Goal: Participate in discussion: Engage in conversation with other users on a specific topic

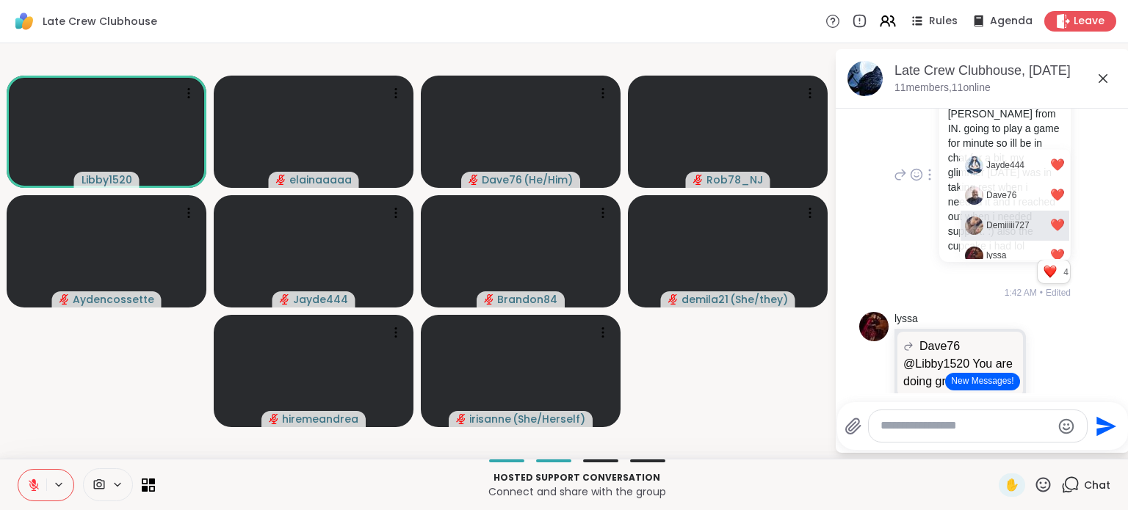
scroll to position [1428, 0]
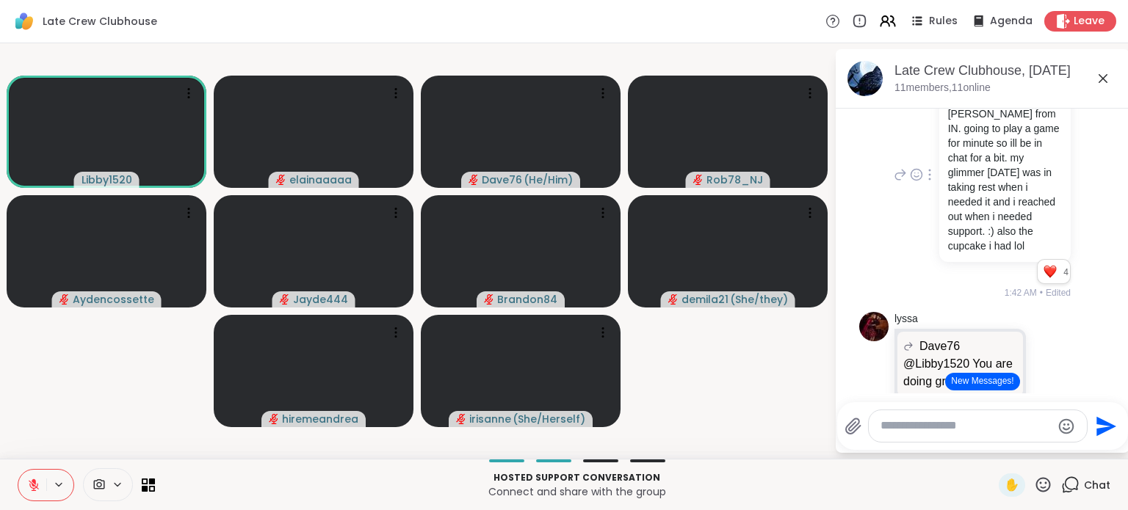
click at [1046, 289] on span "Edited" at bounding box center [1058, 292] width 25 height 13
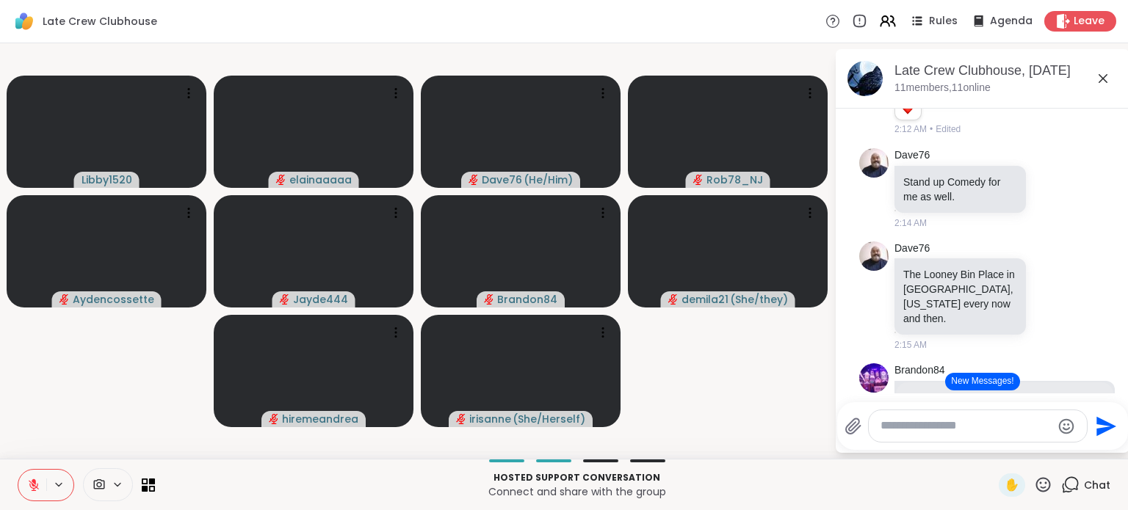
scroll to position [6935, 0]
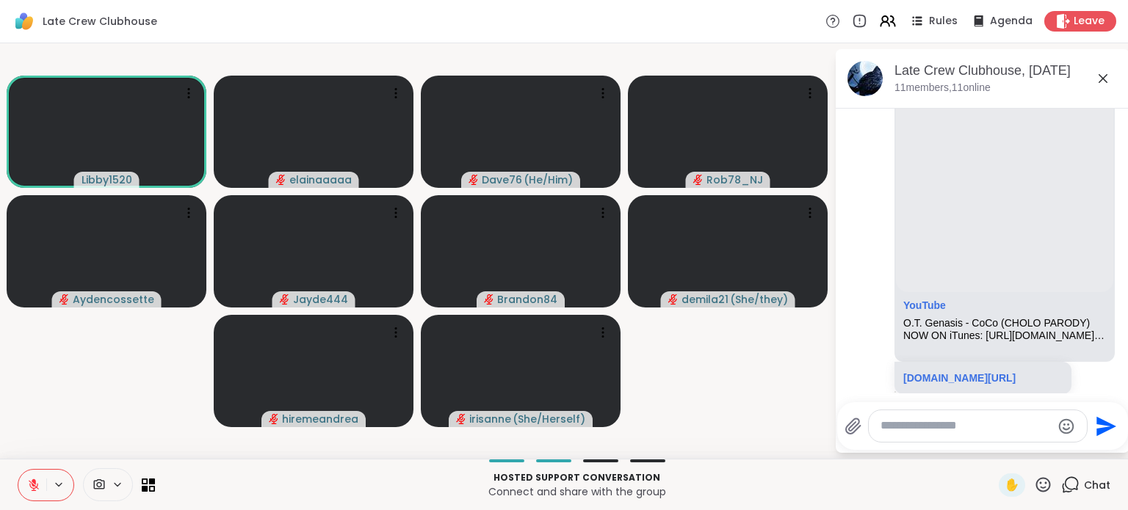
click at [1035, 488] on icon at bounding box center [1043, 485] width 18 height 18
click at [993, 452] on div "❤️" at bounding box center [1000, 446] width 26 height 23
click at [966, 427] on textarea "Type your message" at bounding box center [965, 426] width 171 height 15
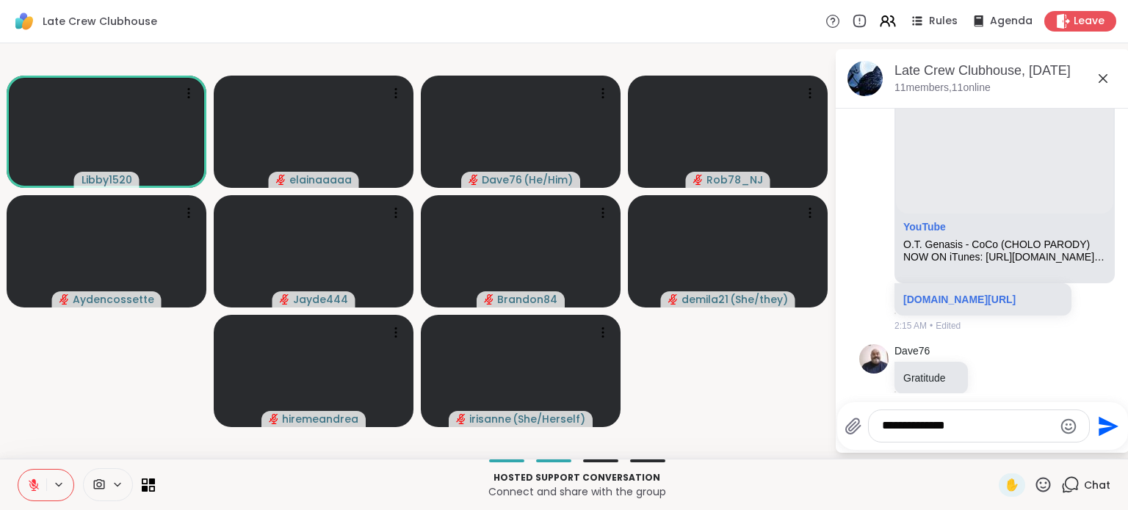
type textarea "**********"
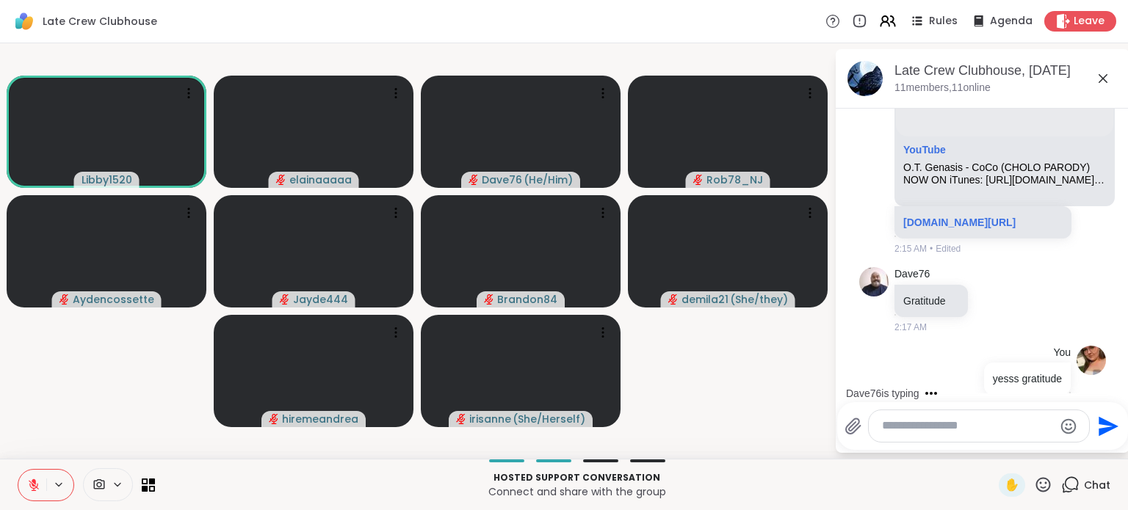
type textarea "*"
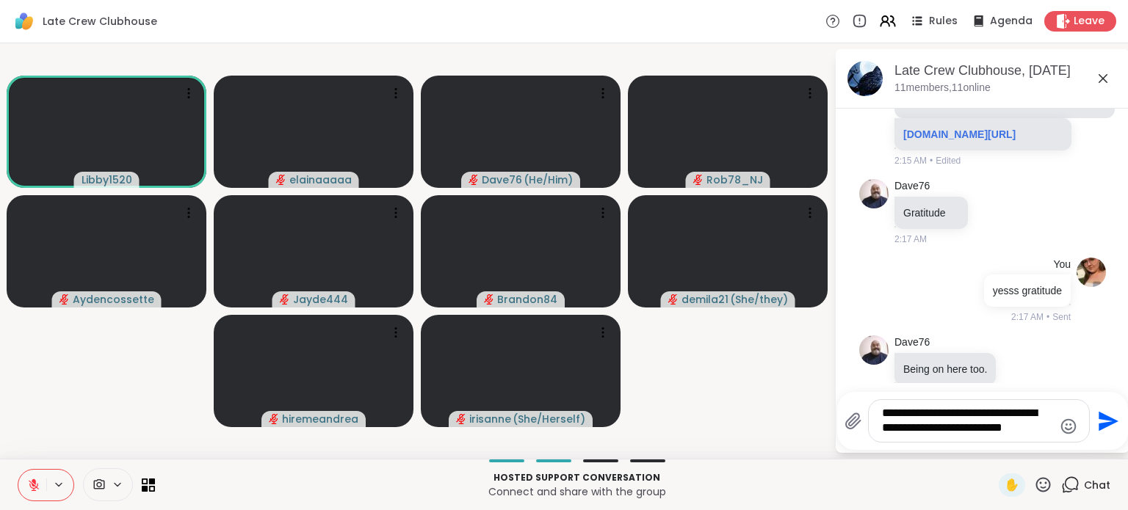
type textarea "**********"
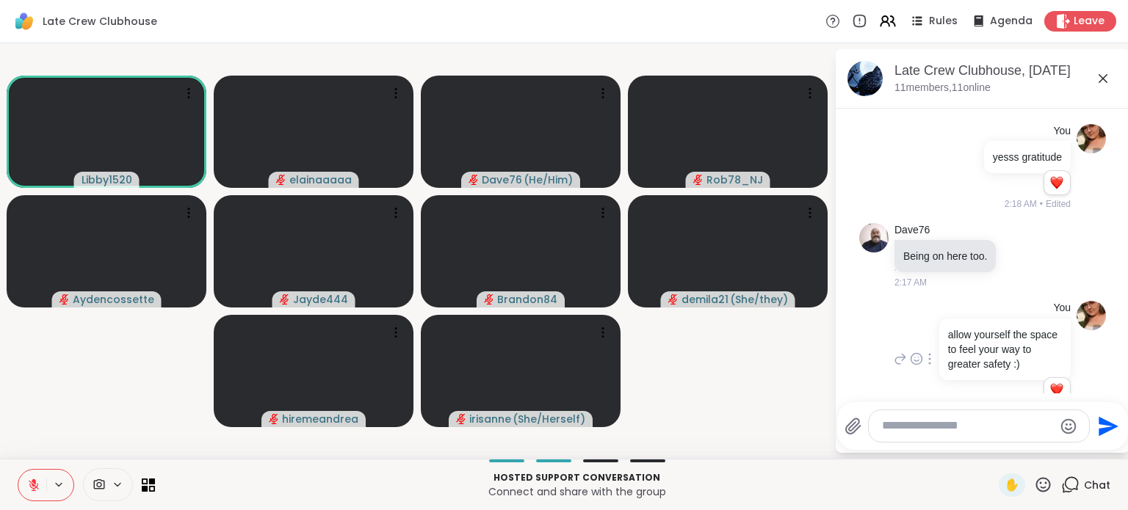
scroll to position [7411, 0]
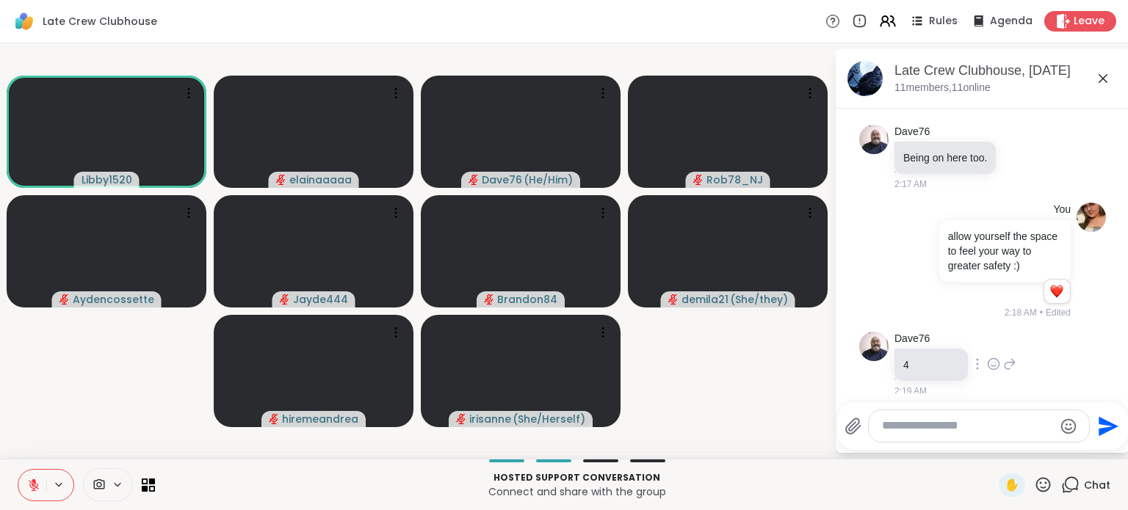
click at [991, 357] on icon at bounding box center [993, 364] width 13 height 15
click at [996, 334] on div "Select Reaction: Heart" at bounding box center [993, 340] width 13 height 13
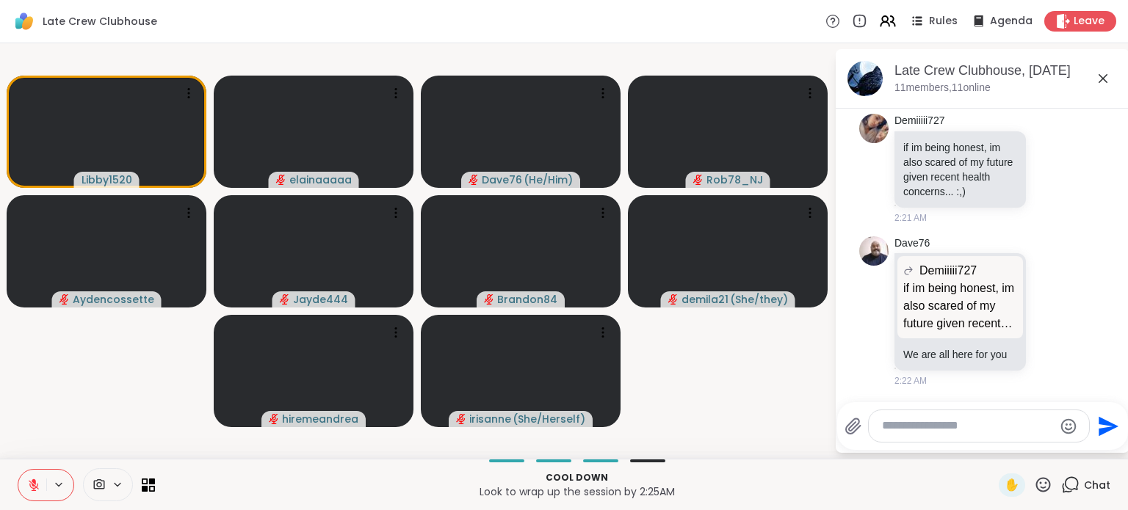
scroll to position [8089, 0]
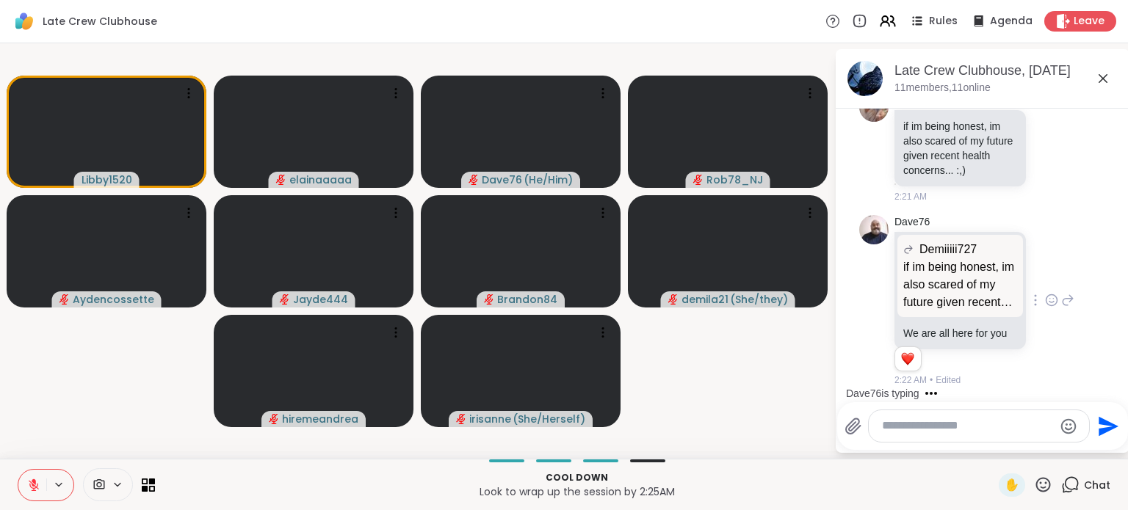
click at [1046, 295] on icon at bounding box center [1051, 300] width 11 height 11
click at [1037, 272] on button "Select Reaction: Heart" at bounding box center [1051, 276] width 29 height 29
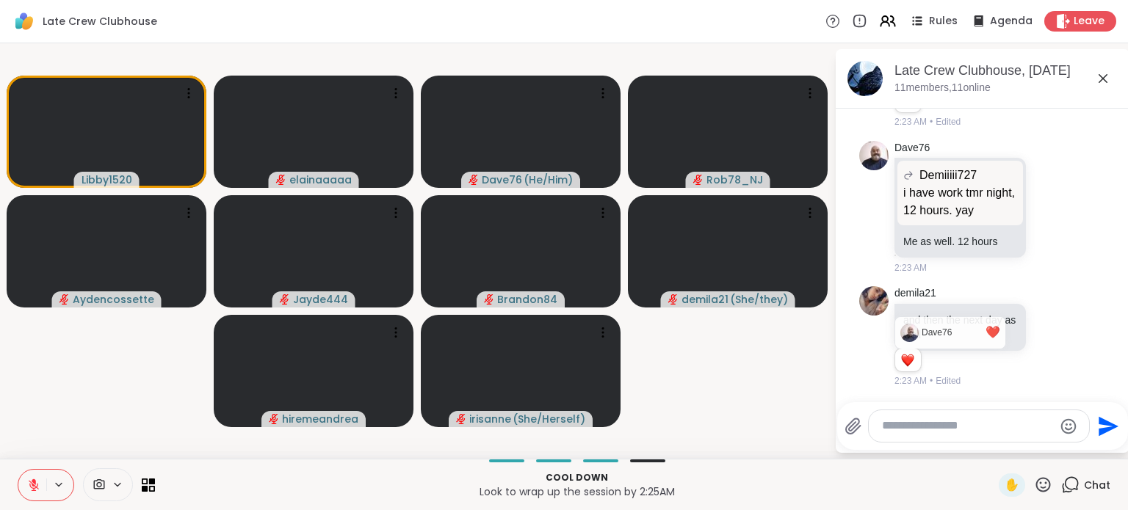
scroll to position [8603, 0]
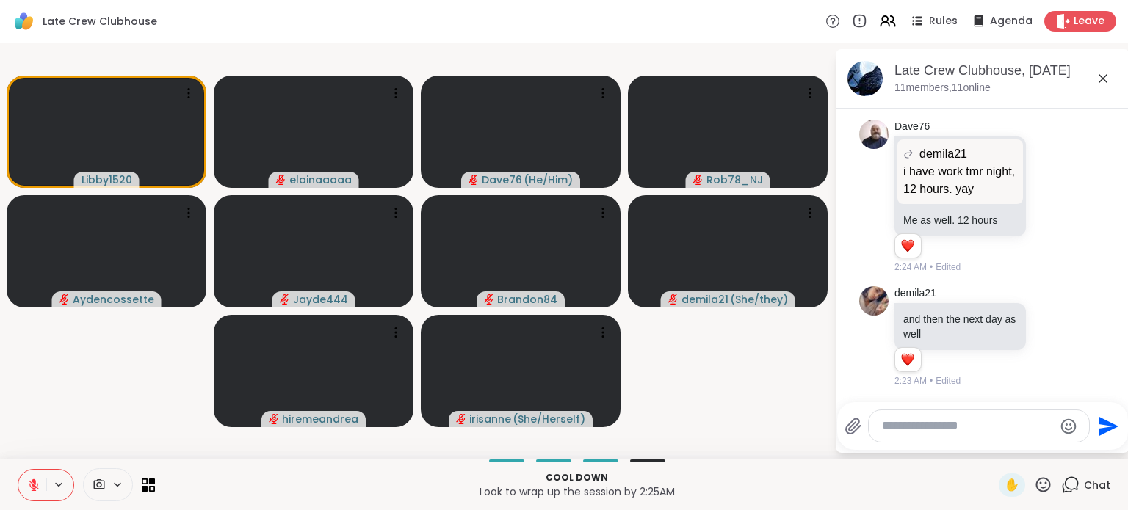
click at [1036, 488] on icon at bounding box center [1043, 484] width 15 height 15
click at [990, 457] on div "✋ ❤️ 👍 🌟 🎉" at bounding box center [1048, 446] width 147 height 47
click at [1034, 476] on icon at bounding box center [1043, 485] width 18 height 18
click at [993, 444] on span "❤️" at bounding box center [1000, 447] width 15 height 18
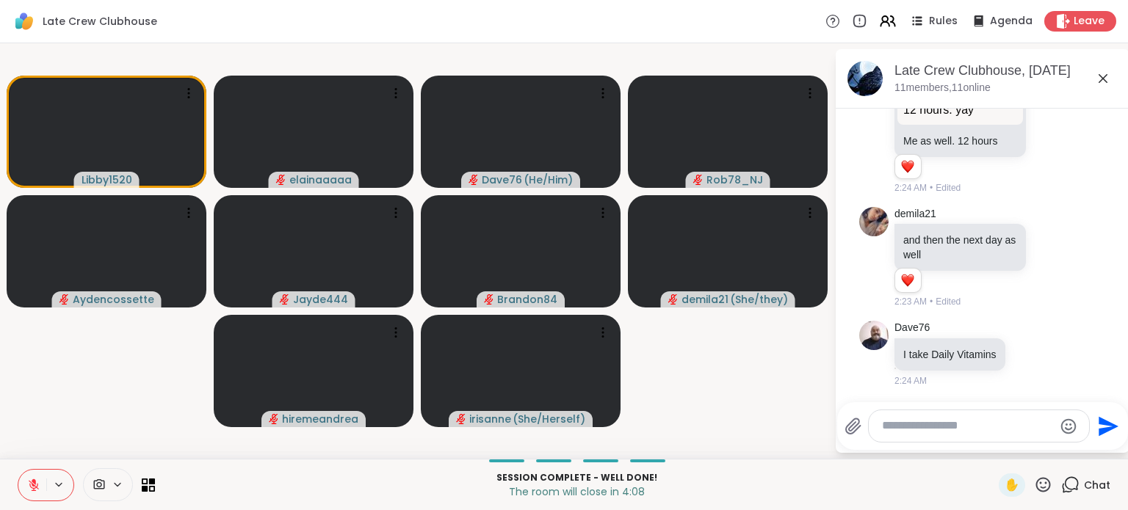
scroll to position [8809, 0]
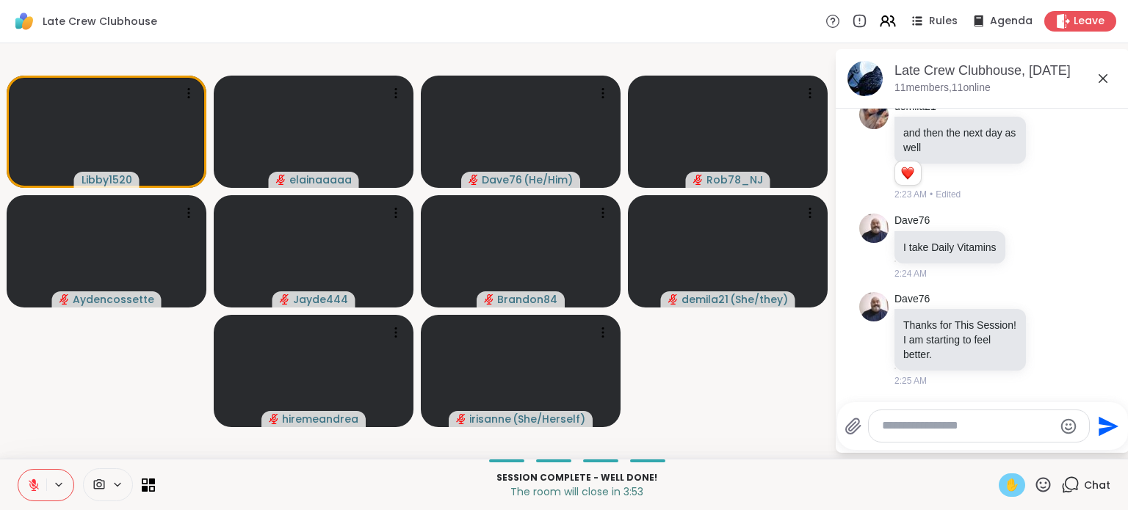
click at [1005, 487] on span "✋" at bounding box center [1012, 486] width 15 height 18
click at [44, 493] on button at bounding box center [32, 485] width 28 height 31
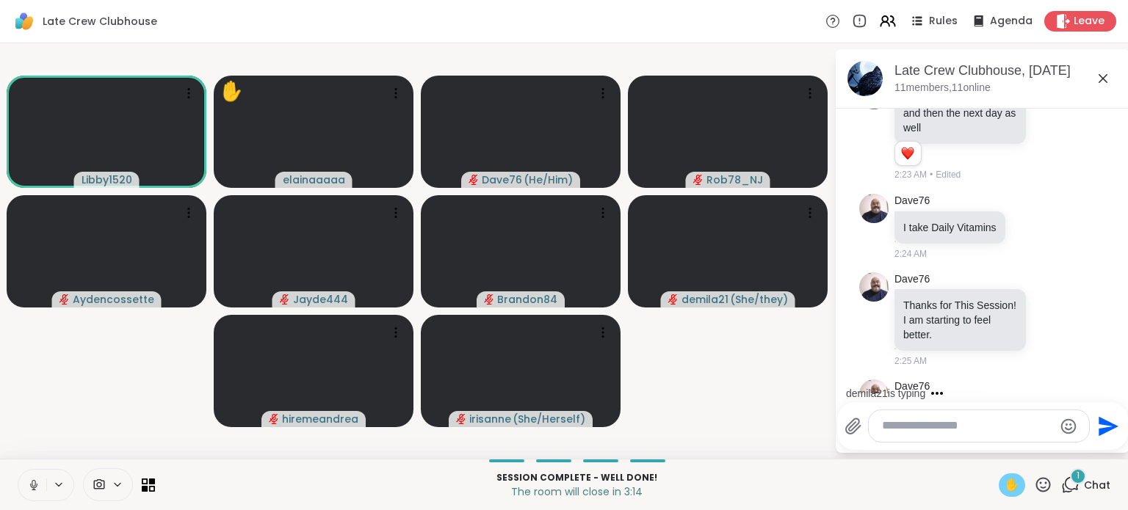
scroll to position [8887, 0]
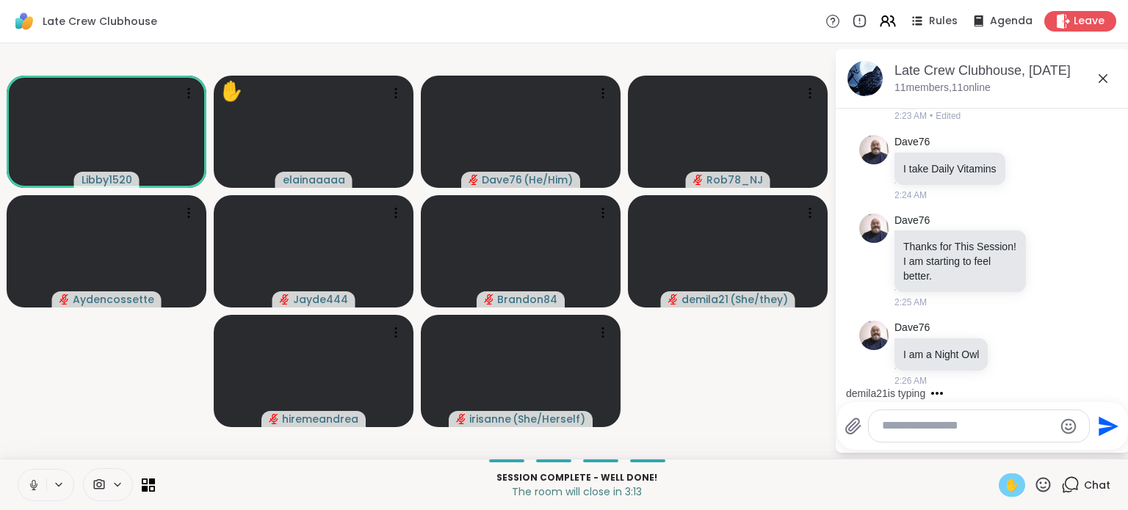
click at [35, 482] on icon at bounding box center [34, 483] width 4 height 7
click at [1010, 488] on div "✋" at bounding box center [1012, 485] width 26 height 23
click at [1015, 356] on icon at bounding box center [1013, 355] width 4 height 1
click at [1007, 331] on div "Select Reaction: Heart" at bounding box center [1013, 329] width 13 height 13
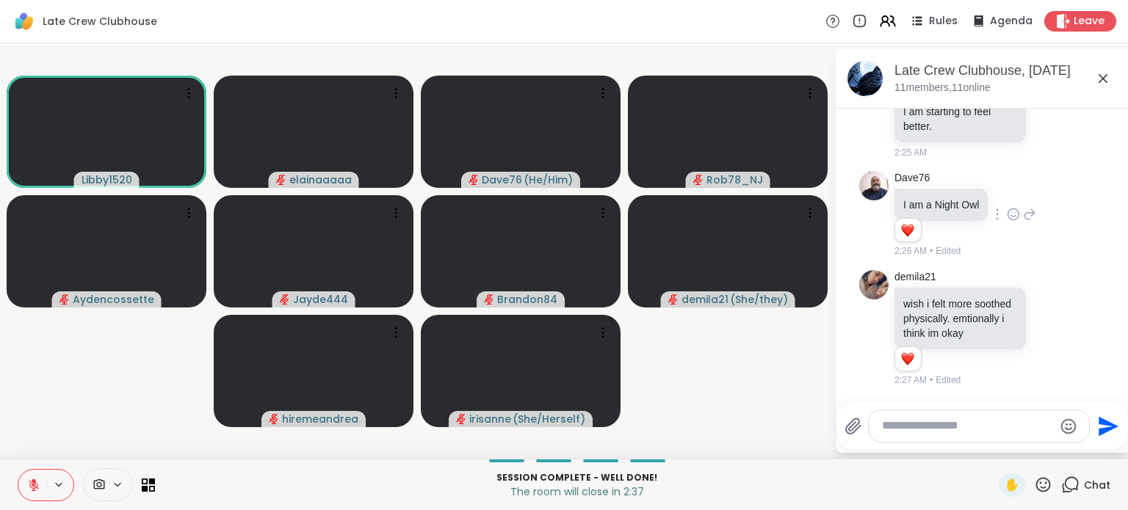
scroll to position [9050, 0]
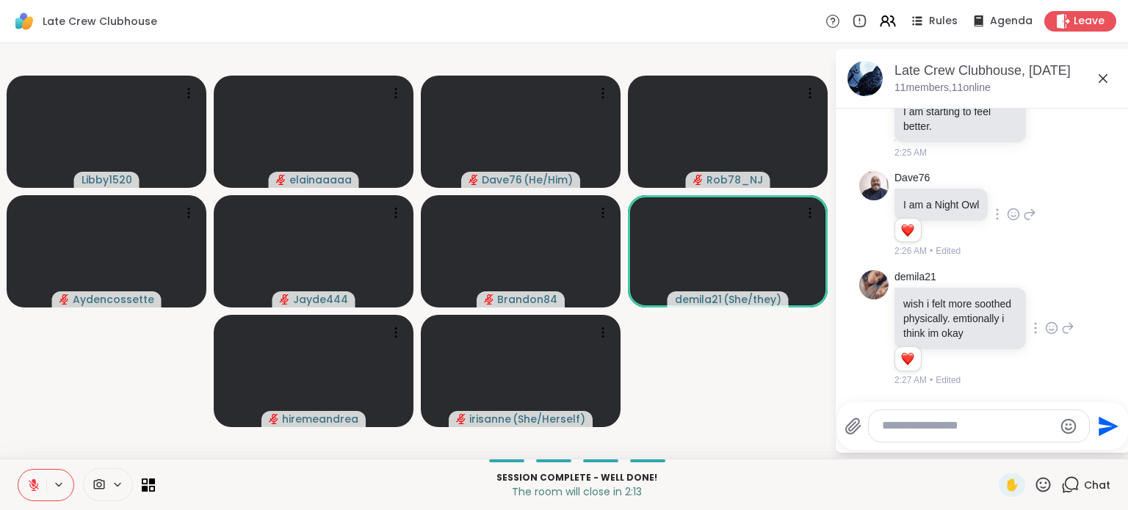
click at [1046, 326] on icon at bounding box center [1051, 327] width 11 height 11
click at [1037, 298] on button "Select Reaction: Heart" at bounding box center [1051, 304] width 29 height 29
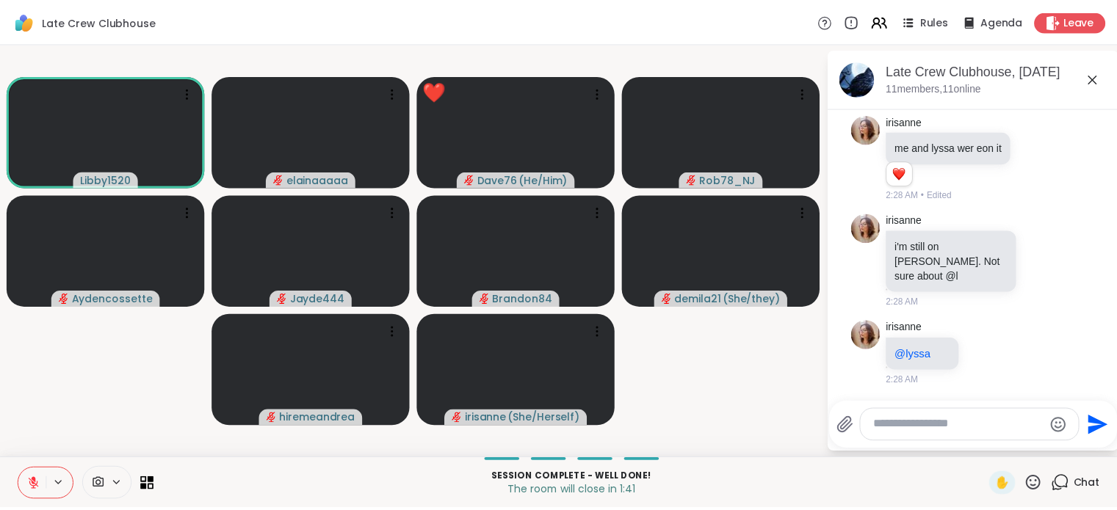
scroll to position [9413, 0]
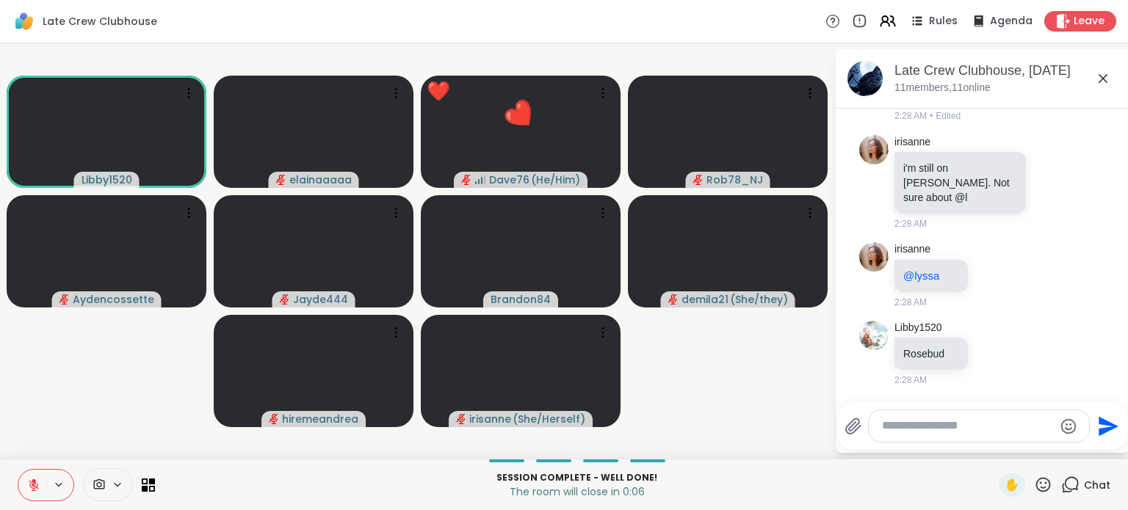
click at [992, 423] on textarea "Type your message" at bounding box center [967, 426] width 171 height 15
type textarea "*****"
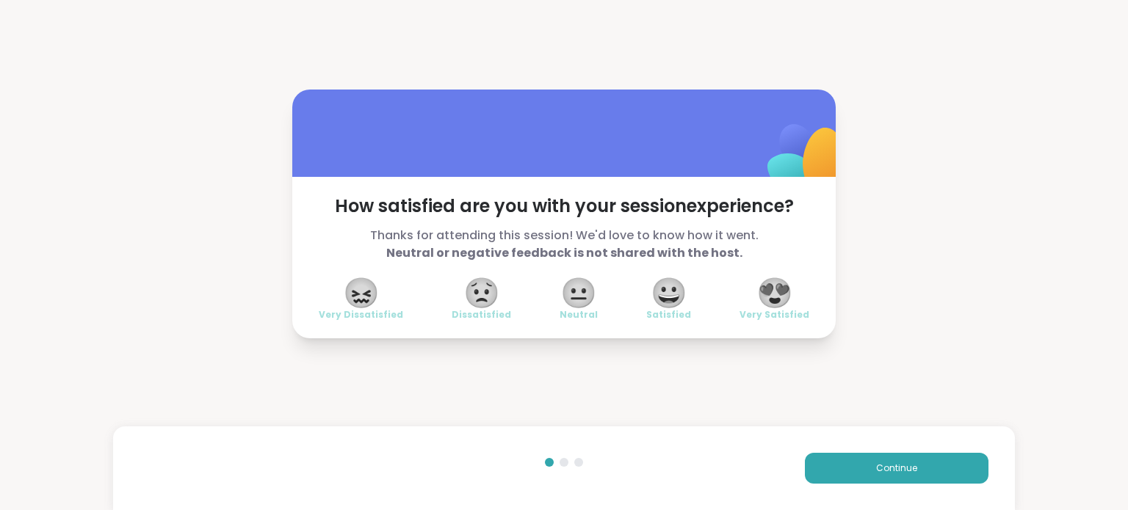
click at [783, 293] on span "😍" at bounding box center [774, 293] width 37 height 26
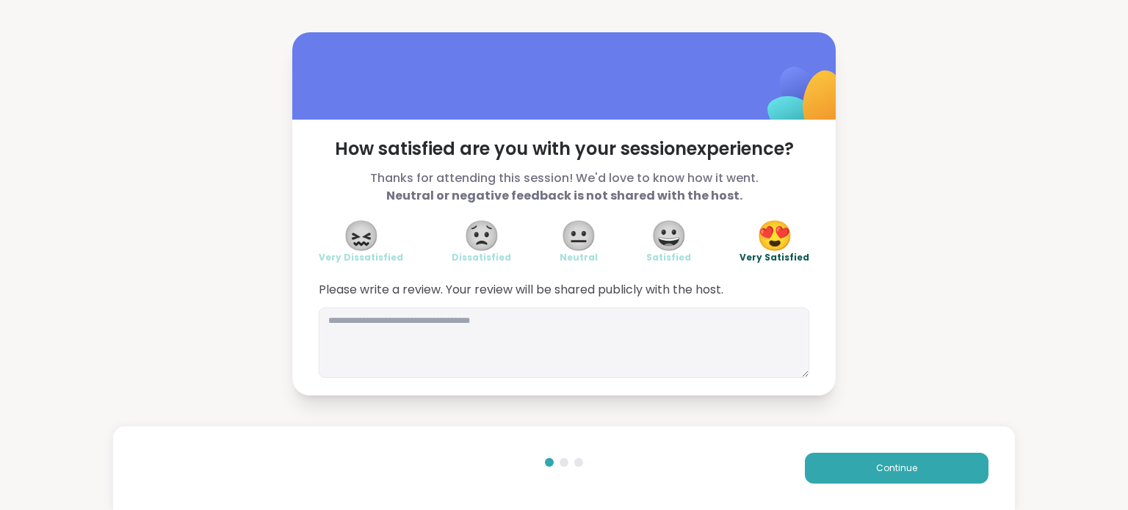
click at [620, 290] on span "Please write a review. Your review will be shared publicly with the host." at bounding box center [564, 290] width 491 height 18
click at [527, 337] on textarea at bounding box center [564, 343] width 491 height 70
type textarea "**********"
click at [835, 470] on button "Continue" at bounding box center [897, 468] width 184 height 31
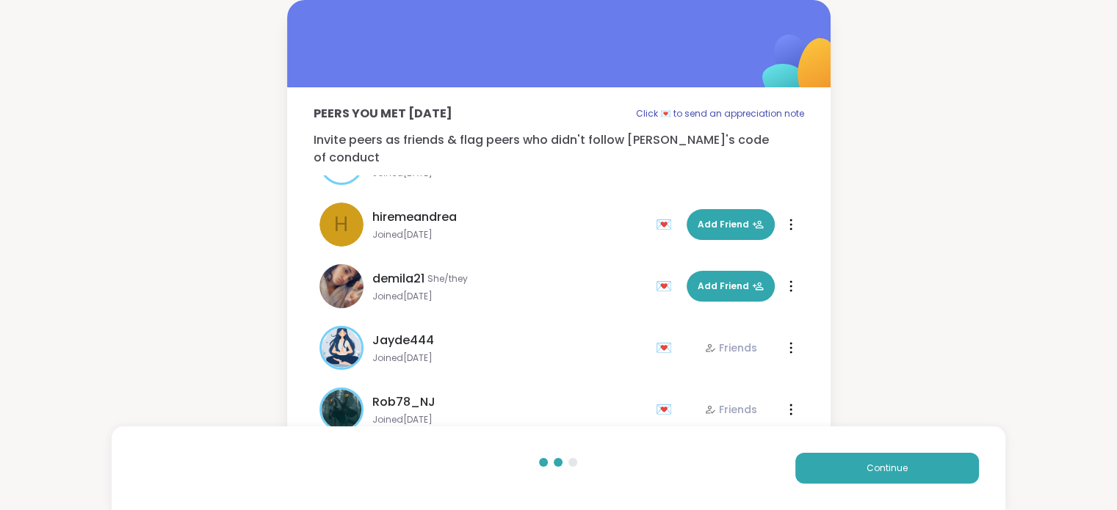
scroll to position [289, 0]
click at [752, 281] on icon at bounding box center [758, 287] width 12 height 12
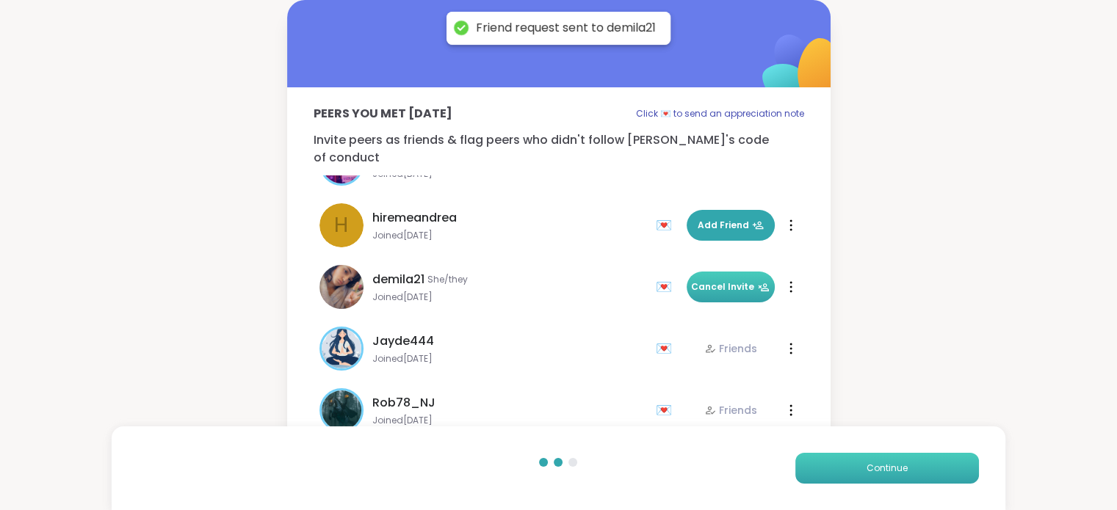
click at [855, 463] on button "Continue" at bounding box center [887, 468] width 184 height 31
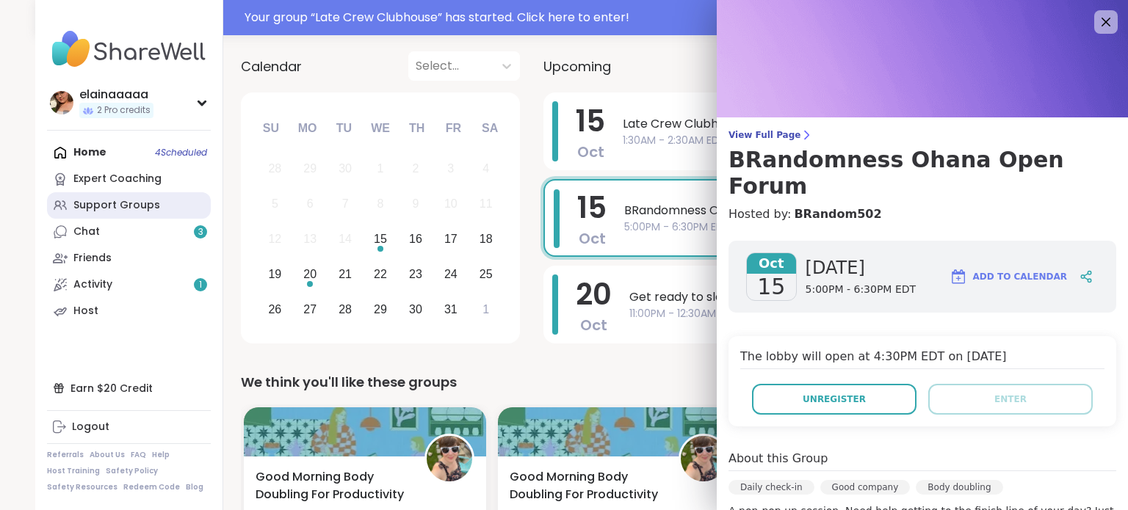
scroll to position [119, 0]
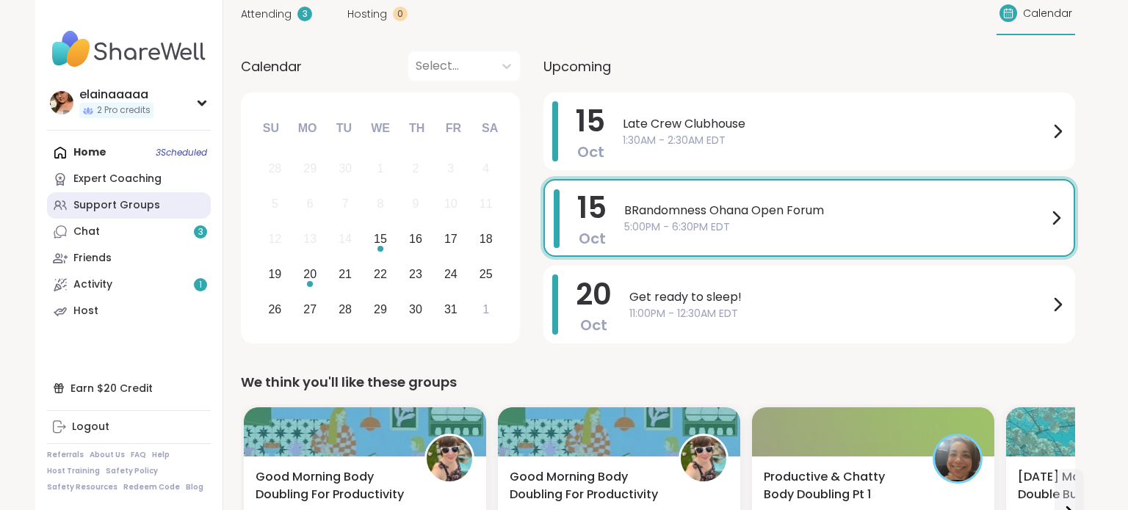
click at [106, 211] on div "Support Groups" at bounding box center [116, 205] width 87 height 15
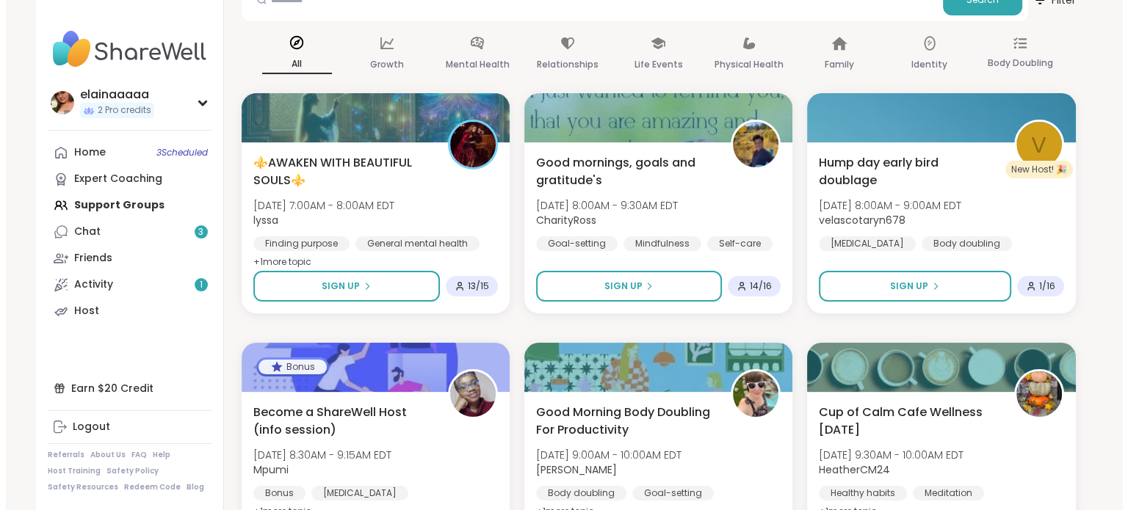
scroll to position [173, 0]
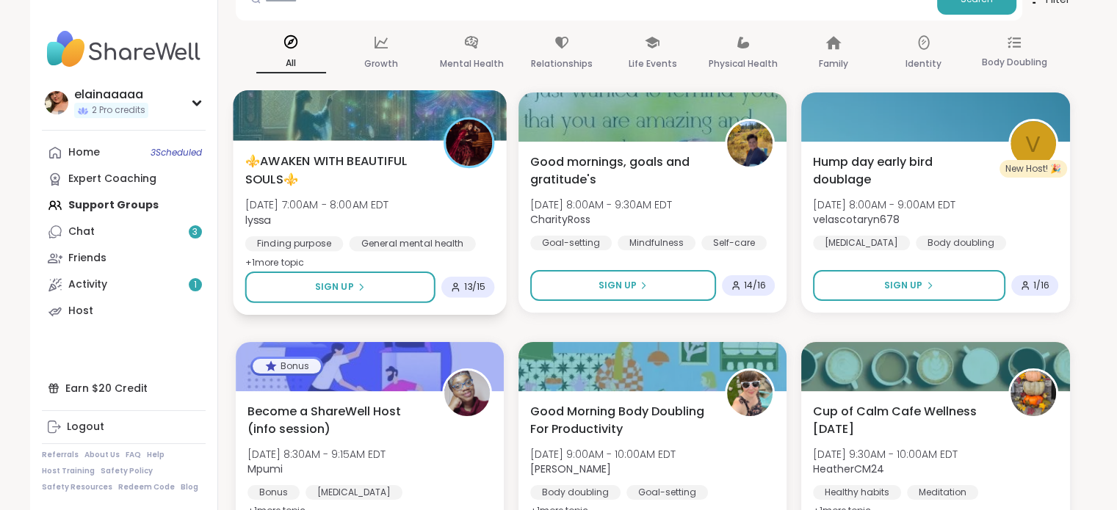
click at [440, 244] on div "General mental health" at bounding box center [412, 243] width 126 height 15
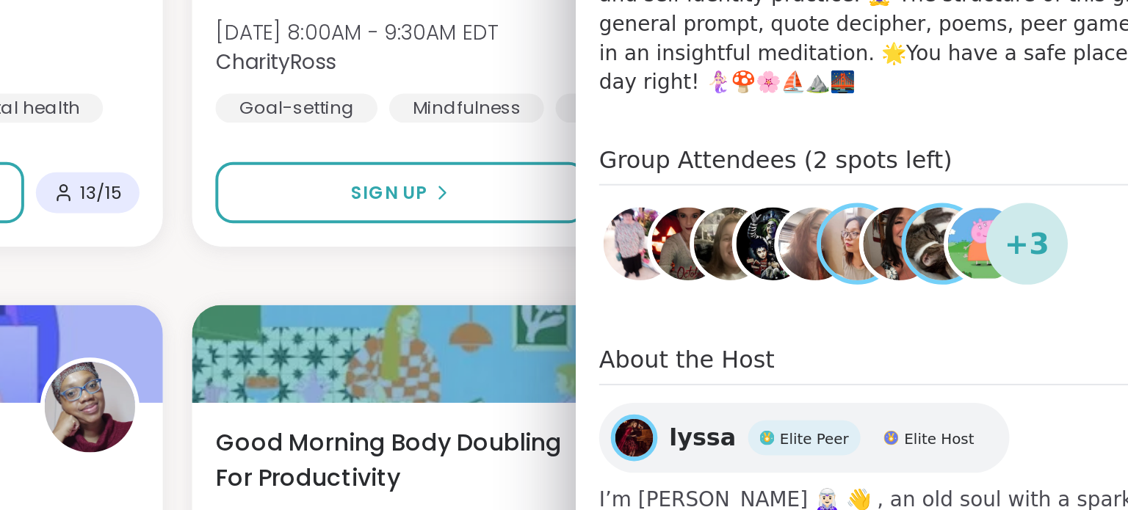
scroll to position [171, 0]
